Goal: Information Seeking & Learning: Learn about a topic

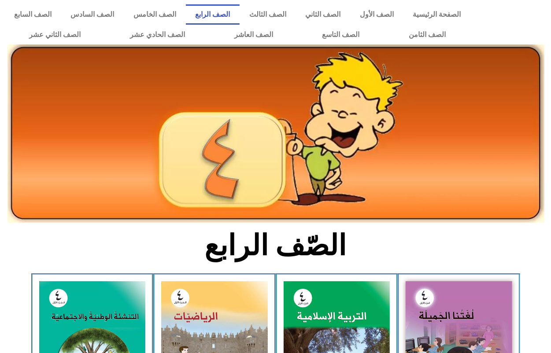
scroll to position [165, 0]
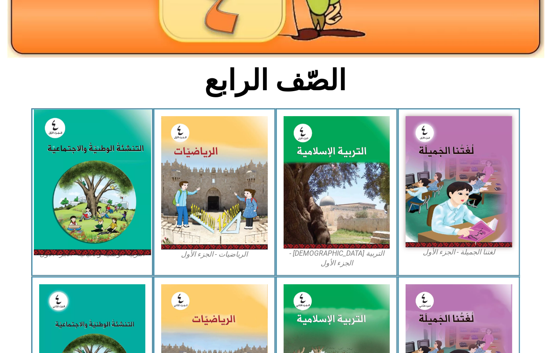
click at [68, 188] on img at bounding box center [91, 183] width 117 height 146
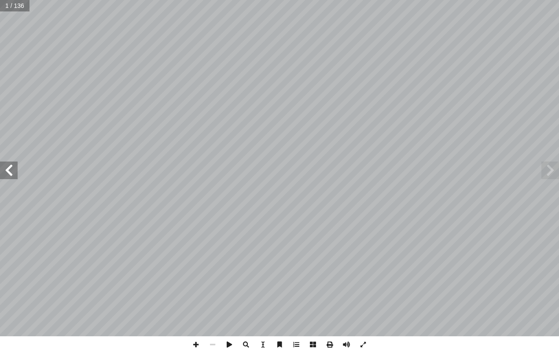
click at [18, 4] on input "text" at bounding box center [15, 5] width 30 height 11
type input "**"
click at [12, 173] on span at bounding box center [9, 171] width 18 height 18
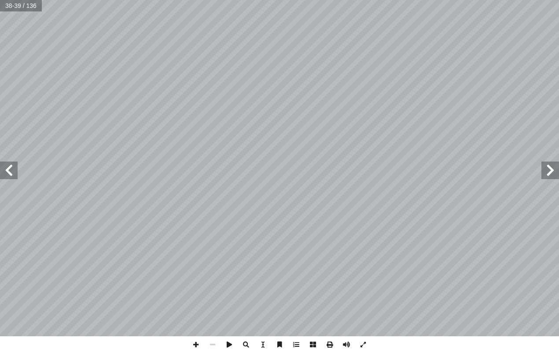
click at [12, 173] on span at bounding box center [9, 171] width 18 height 18
click at [11, 169] on span at bounding box center [9, 171] width 18 height 18
click at [16, 173] on span at bounding box center [9, 171] width 18 height 18
click at [559, 80] on html "الصفحة الرئيسية الصف الأول الصف الثاني الصف الثالث الصف الرابع الصف الخامس الصف…" at bounding box center [279, 40] width 559 height 80
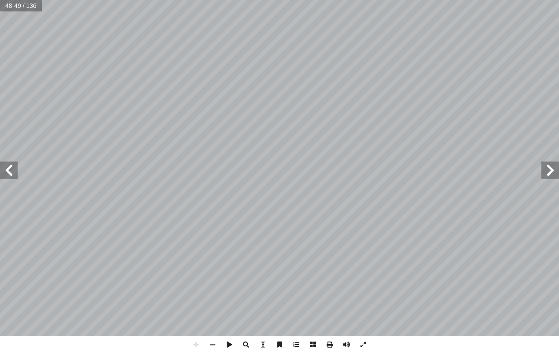
click at [551, 172] on span at bounding box center [551, 171] width 18 height 18
click at [1, 177] on span at bounding box center [9, 171] width 18 height 18
click at [2, 171] on span at bounding box center [9, 171] width 18 height 18
click at [554, 163] on span at bounding box center [551, 171] width 18 height 18
click at [218, 346] on span at bounding box center [212, 344] width 17 height 17
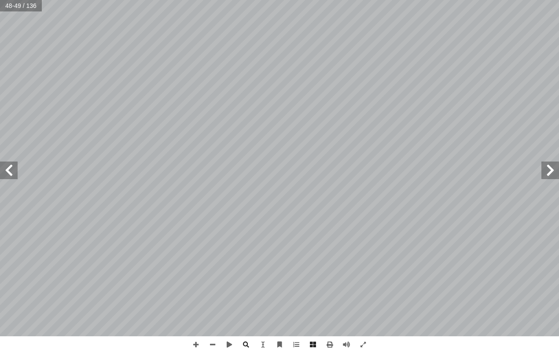
click at [13, 172] on span at bounding box center [9, 171] width 18 height 18
click at [13, 173] on span at bounding box center [9, 171] width 18 height 18
click at [197, 346] on span at bounding box center [196, 344] width 17 height 17
